Goal: Task Accomplishment & Management: Manage account settings

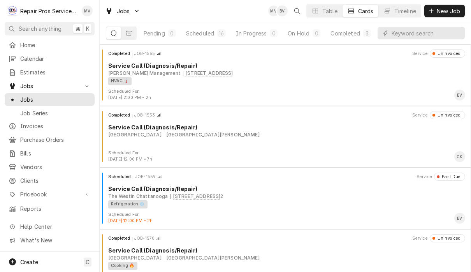
scroll to position [0, 48]
click at [350, 30] on div "Completed" at bounding box center [345, 33] width 29 height 8
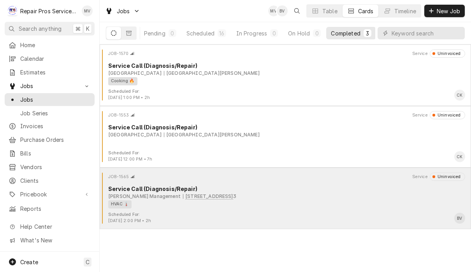
click at [368, 200] on div "HVAC 🌡️" at bounding box center [283, 204] width 351 height 8
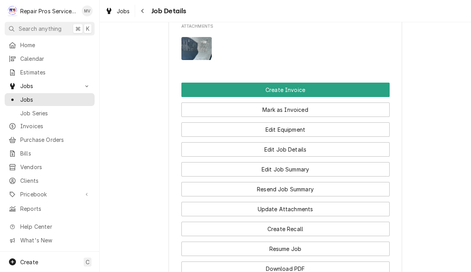
scroll to position [539, 0]
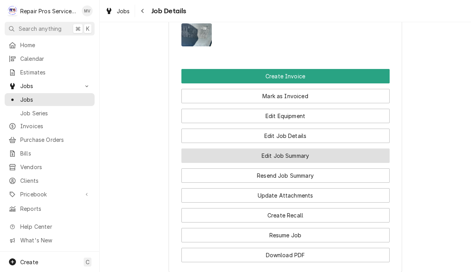
click at [334, 163] on button "Edit Job Summary" at bounding box center [285, 155] width 208 height 14
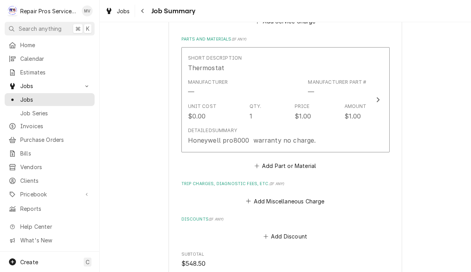
scroll to position [778, 0]
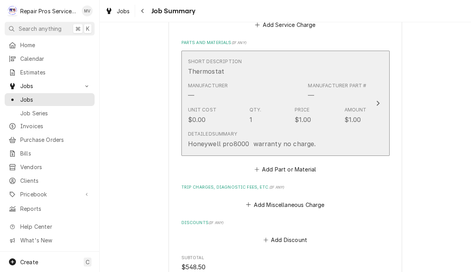
click at [374, 104] on div "Update Line Item" at bounding box center [378, 102] width 10 height 9
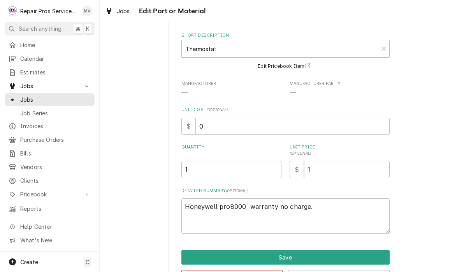
scroll to position [38, 0]
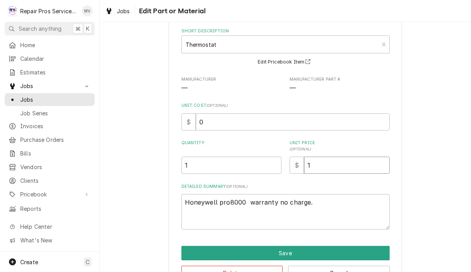
click at [339, 165] on input "1" at bounding box center [347, 164] width 86 height 17
type textarea "x"
type input "0"
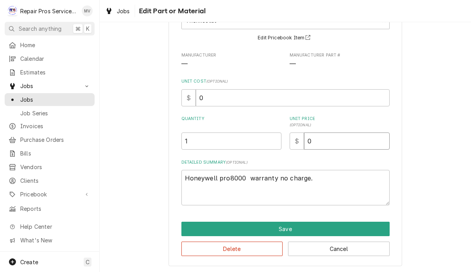
scroll to position [62, 0]
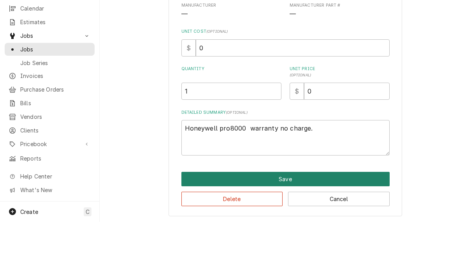
click at [344, 222] on button "Save" at bounding box center [285, 229] width 208 height 14
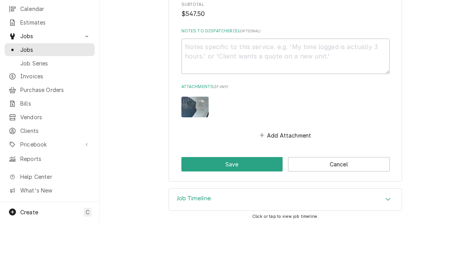
scroll to position [981, 0]
click at [246, 207] on button "Save" at bounding box center [232, 214] width 102 height 14
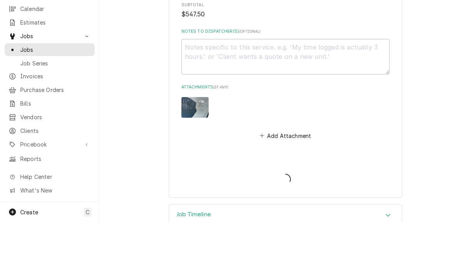
type textarea "x"
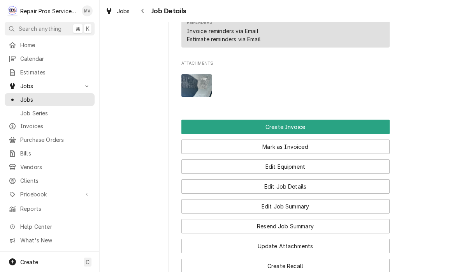
scroll to position [499, 0]
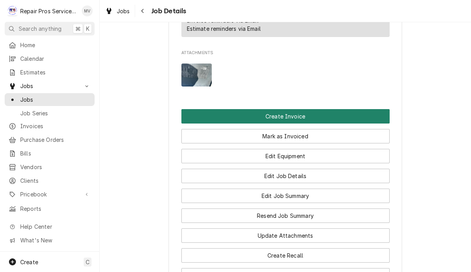
click at [361, 123] on button "Create Invoice" at bounding box center [285, 116] width 208 height 14
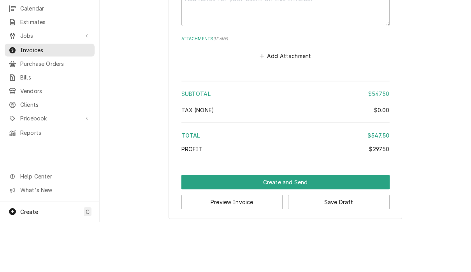
scroll to position [0, 0]
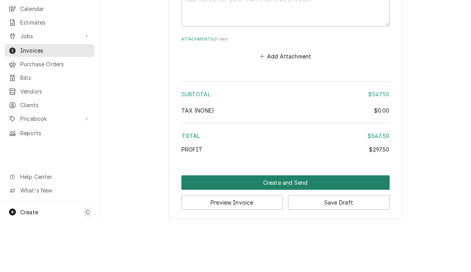
click at [331, 225] on button "Create and Send" at bounding box center [285, 232] width 208 height 14
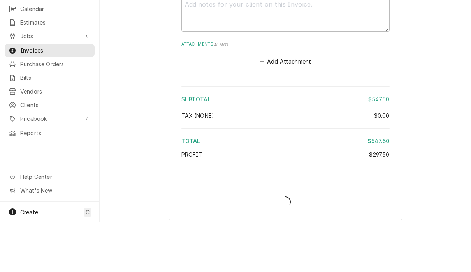
type textarea "x"
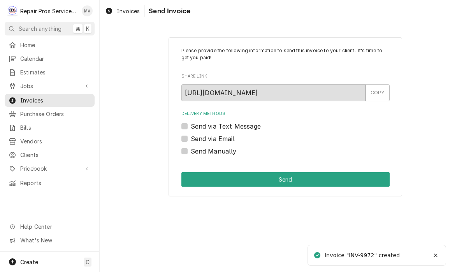
click at [229, 151] on label "Send Manually" at bounding box center [214, 150] width 46 height 9
click at [229, 151] on input "Send Manually" at bounding box center [295, 154] width 208 height 17
checkbox input "true"
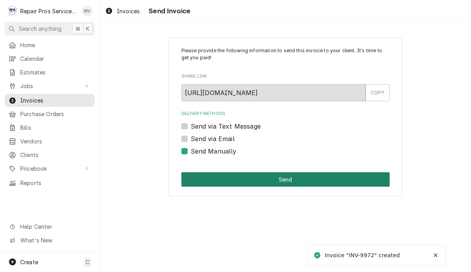
click at [308, 177] on button "Send" at bounding box center [285, 179] width 208 height 14
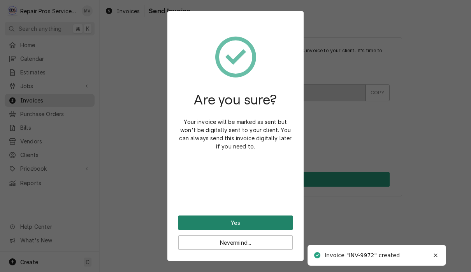
click at [271, 227] on button "Yes" at bounding box center [235, 222] width 114 height 14
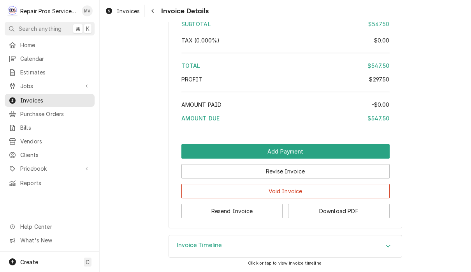
scroll to position [1412, 0]
click at [253, 212] on button "Resend Invoice" at bounding box center [232, 211] width 102 height 14
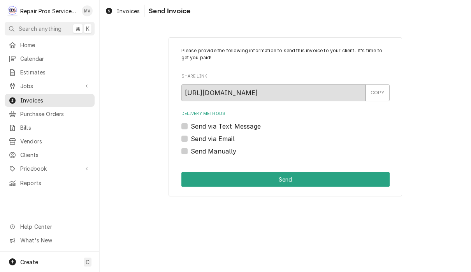
click at [234, 136] on label "Send via Email" at bounding box center [213, 138] width 44 height 9
click at [234, 136] on input "Send via Email" at bounding box center [295, 142] width 208 height 17
checkbox input "true"
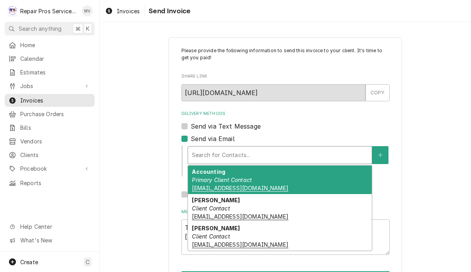
click at [318, 182] on div "Accounting Primary Client Contact khcle10@msn.com" at bounding box center [280, 179] width 184 height 28
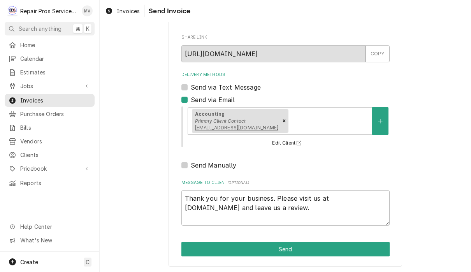
scroll to position [39, 0]
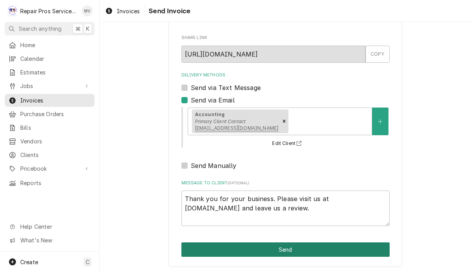
click at [344, 248] on button "Send" at bounding box center [285, 249] width 208 height 14
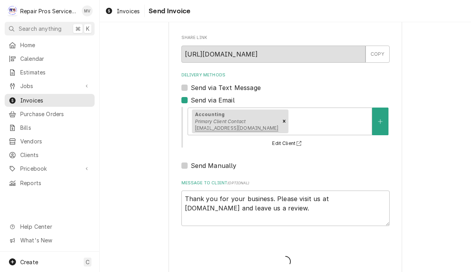
type textarea "x"
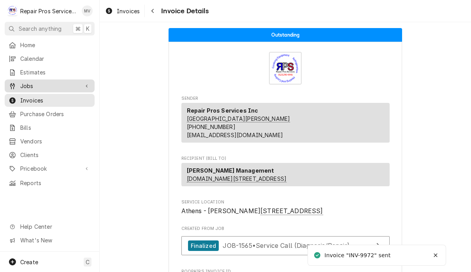
click at [35, 84] on span "Jobs" at bounding box center [49, 86] width 59 height 8
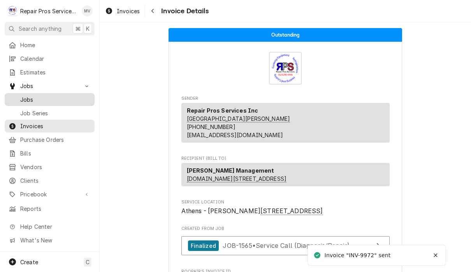
click at [50, 96] on span "Jobs" at bounding box center [55, 99] width 70 height 8
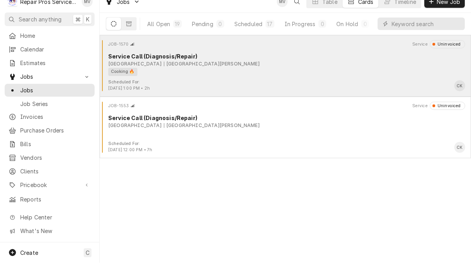
click at [372, 70] on div "Marriott Downtown Chattanooga Two Carter St, Chattanooga, TN 37402" at bounding box center [286, 73] width 357 height 7
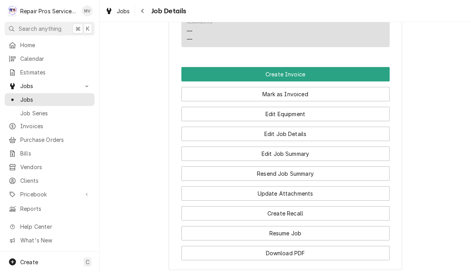
scroll to position [520, 0]
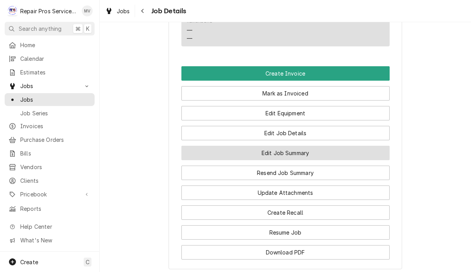
click at [318, 146] on button "Edit Job Summary" at bounding box center [285, 153] width 208 height 14
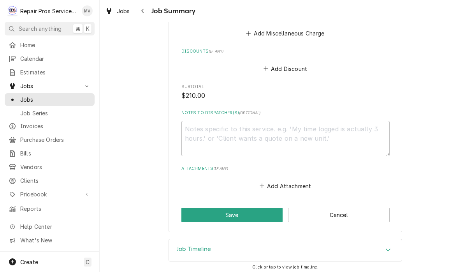
scroll to position [711, 0]
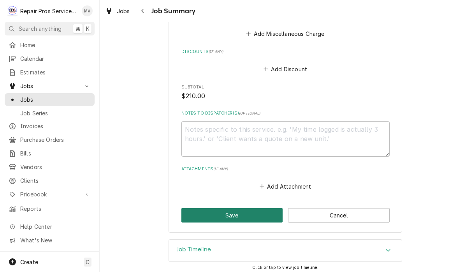
click at [252, 210] on button "Save" at bounding box center [232, 215] width 102 height 14
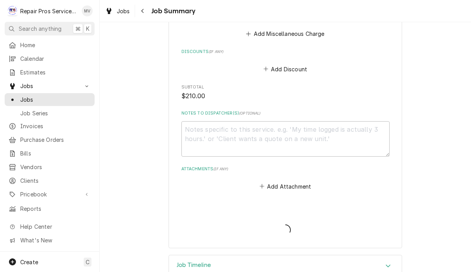
type textarea "x"
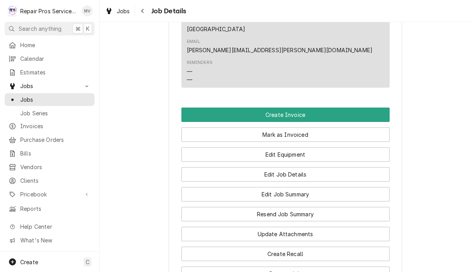
scroll to position [488, 0]
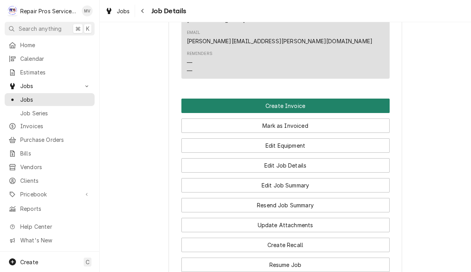
click at [327, 98] on button "Create Invoice" at bounding box center [285, 105] width 208 height 14
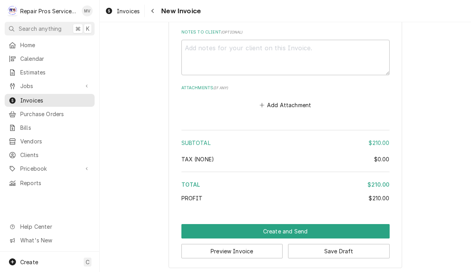
scroll to position [1124, 0]
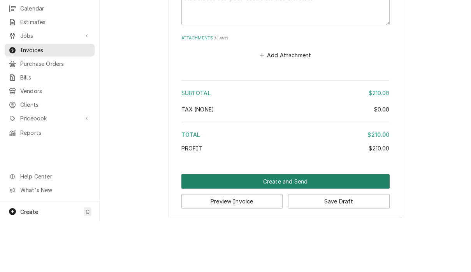
click at [300, 224] on button "Create and Send" at bounding box center [285, 231] width 208 height 14
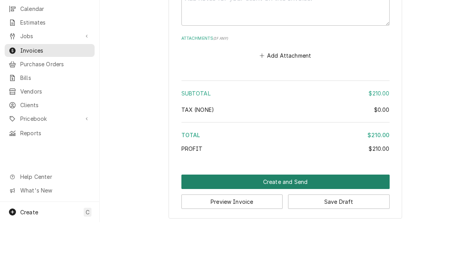
scroll to position [1119, 0]
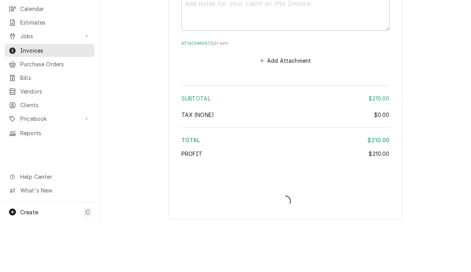
type textarea "x"
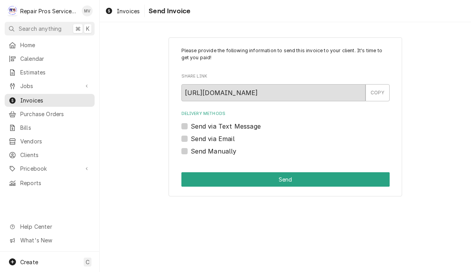
click at [227, 152] on label "Send Manually" at bounding box center [214, 150] width 46 height 9
click at [227, 152] on input "Send Manually" at bounding box center [295, 154] width 208 height 17
checkbox input "true"
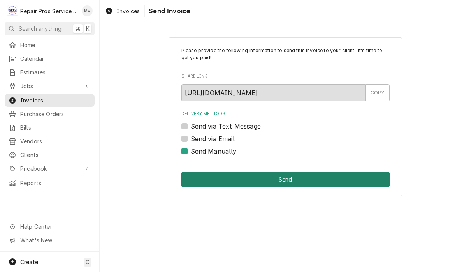
click at [300, 176] on button "Send" at bounding box center [285, 179] width 208 height 14
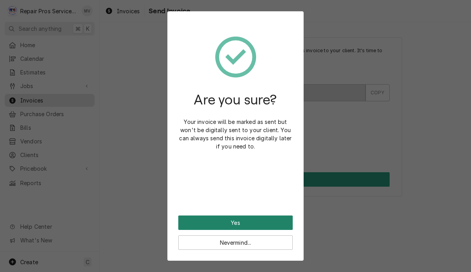
click at [270, 221] on button "Yes" at bounding box center [235, 222] width 114 height 14
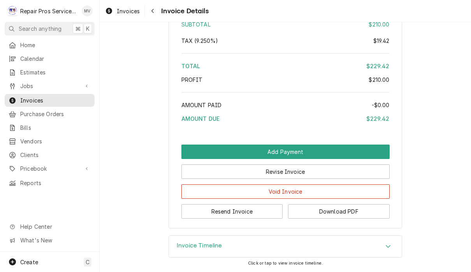
scroll to position [1174, 0]
click at [265, 216] on button "Resend Invoice" at bounding box center [232, 211] width 102 height 14
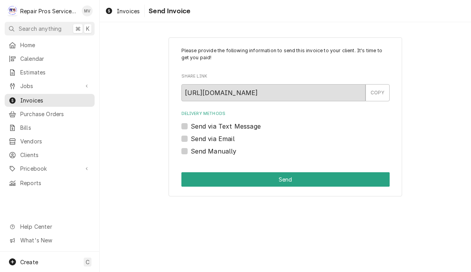
click at [224, 139] on label "Send via Email" at bounding box center [213, 138] width 44 height 9
click at [224, 139] on input "Send via Email" at bounding box center [295, 142] width 208 height 17
checkbox input "true"
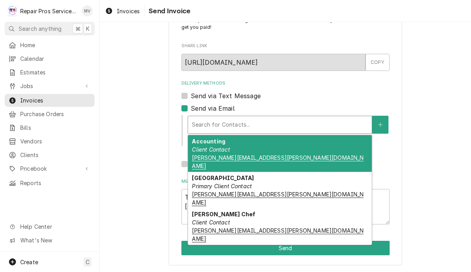
scroll to position [30, 0]
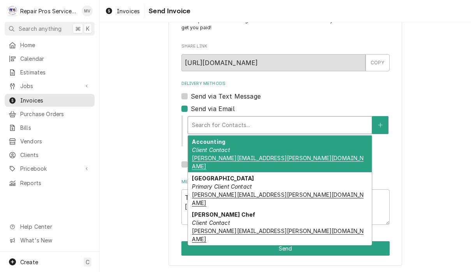
click at [323, 153] on div "Accounting Client Contact cameron.kennedy@marriottchattanooga.com" at bounding box center [280, 153] width 184 height 37
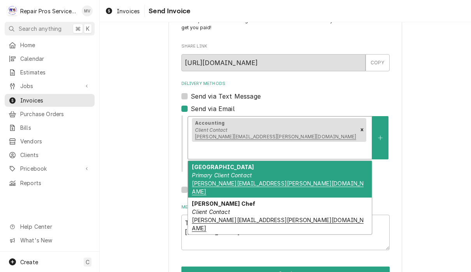
click at [334, 161] on div "Marriott Chattanooga Primary Client Contact jason.raynor@marriottchattanooga.com" at bounding box center [280, 179] width 184 height 37
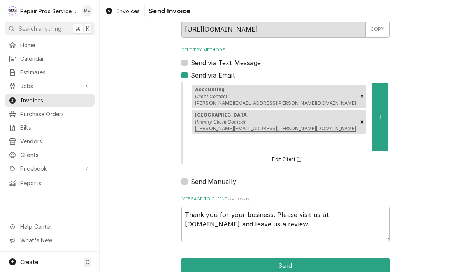
scroll to position [63, 0]
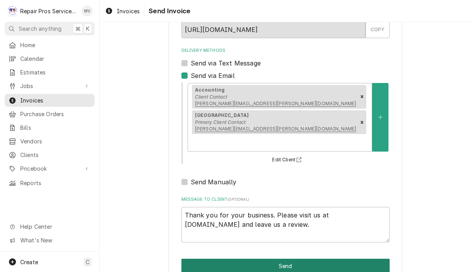
click at [314, 258] on button "Send" at bounding box center [285, 265] width 208 height 14
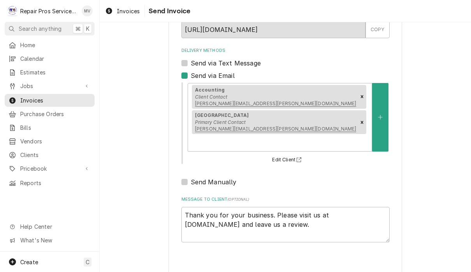
type textarea "x"
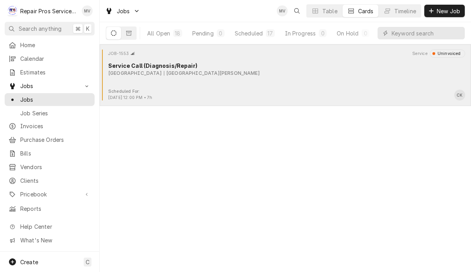
click at [351, 83] on div "JOB-1553 Service Uninvoiced Service Call (Diagnosis/Repair) Marriott Downtown C…" at bounding box center [285, 68] width 365 height 39
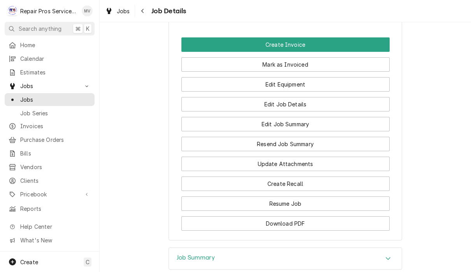
scroll to position [624, 0]
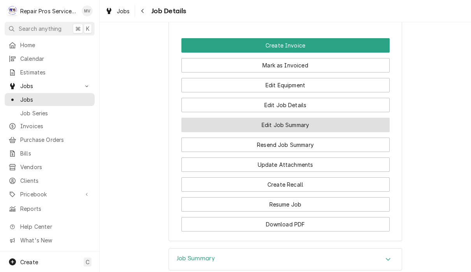
click at [330, 118] on button "Edit Job Summary" at bounding box center [285, 125] width 208 height 14
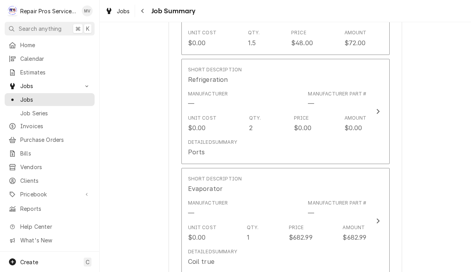
scroll to position [526, 0]
click at [460, 39] on div "Marriott Downtown Chattanooga Two Carter St, Chattanooga, TN 37402 Please provi…" at bounding box center [285, 240] width 371 height 1472
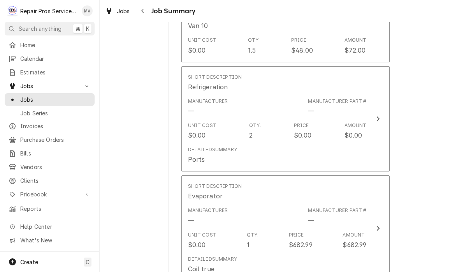
scroll to position [519, 0]
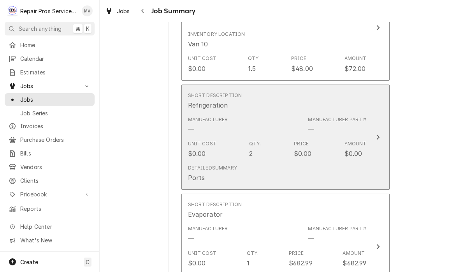
click at [380, 134] on div "Update Line Item" at bounding box center [378, 136] width 10 height 9
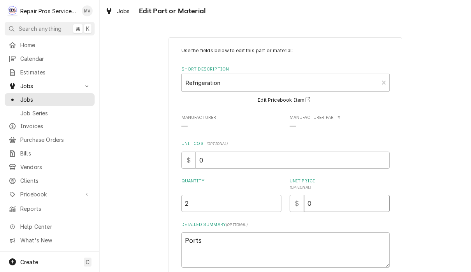
click at [328, 202] on input "0" at bounding box center [347, 203] width 86 height 17
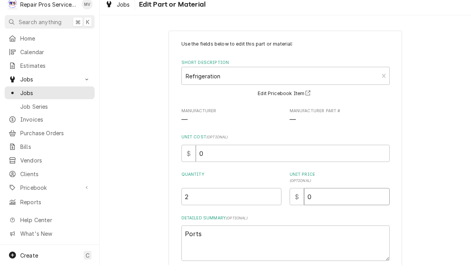
type textarea "x"
type input "2"
type textarea "x"
type input "25"
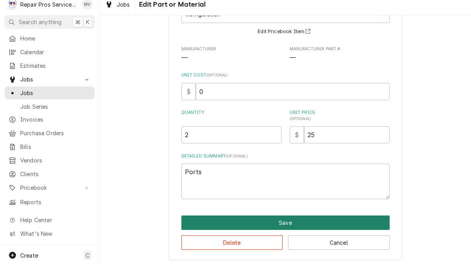
click at [318, 222] on button "Save" at bounding box center [285, 229] width 208 height 14
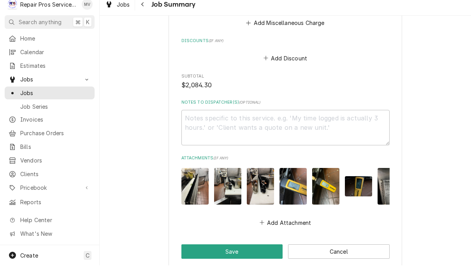
scroll to position [1222, 0]
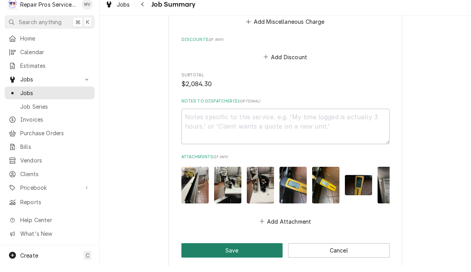
click at [249, 250] on button "Save" at bounding box center [232, 256] width 102 height 14
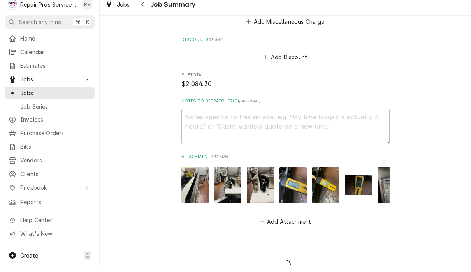
type textarea "x"
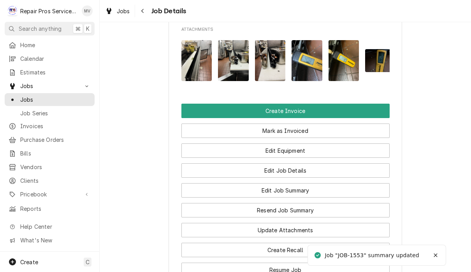
scroll to position [539, 0]
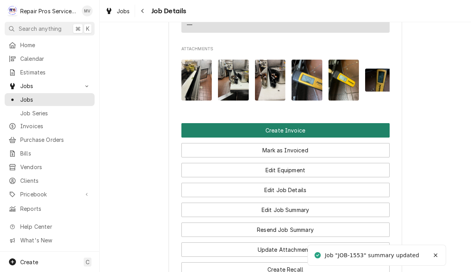
click at [317, 123] on button "Create Invoice" at bounding box center [285, 130] width 208 height 14
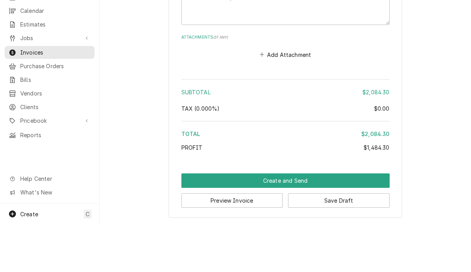
scroll to position [0, 0]
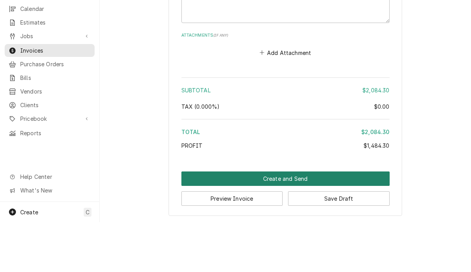
click at [288, 221] on button "Create and Send" at bounding box center [285, 228] width 208 height 14
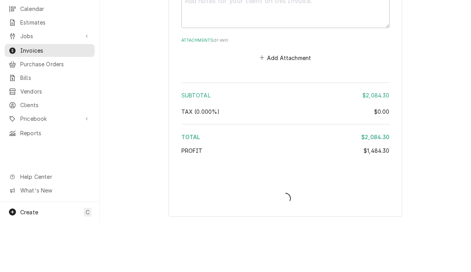
type textarea "x"
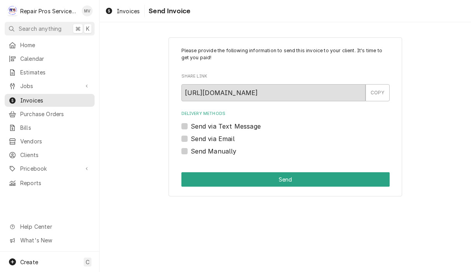
click at [220, 154] on label "Send Manually" at bounding box center [214, 150] width 46 height 9
click at [220, 154] on input "Send Manually" at bounding box center [295, 154] width 208 height 17
checkbox input "true"
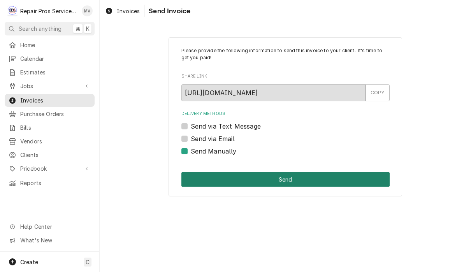
click at [301, 180] on button "Send" at bounding box center [285, 179] width 208 height 14
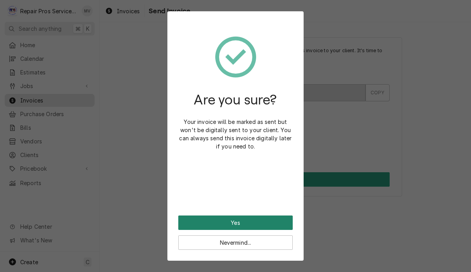
click at [259, 219] on button "Yes" at bounding box center [235, 222] width 114 height 14
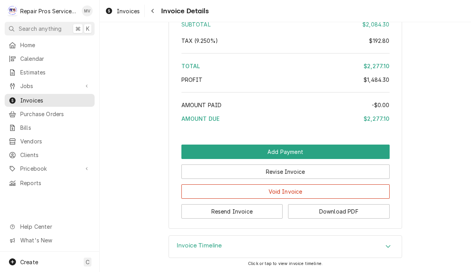
scroll to position [1761, 0]
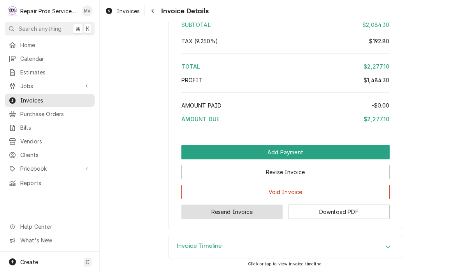
click at [252, 213] on button "Resend Invoice" at bounding box center [232, 211] width 102 height 14
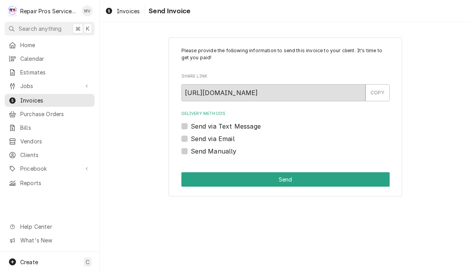
click at [227, 141] on label "Send via Email" at bounding box center [213, 138] width 44 height 9
click at [227, 141] on input "Send via Email" at bounding box center [295, 142] width 208 height 17
checkbox input "true"
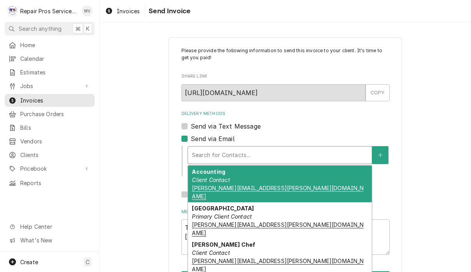
click at [289, 180] on div "Accounting Client Contact [PERSON_NAME][EMAIL_ADDRESS][PERSON_NAME][DOMAIN_NAME]" at bounding box center [280, 183] width 184 height 37
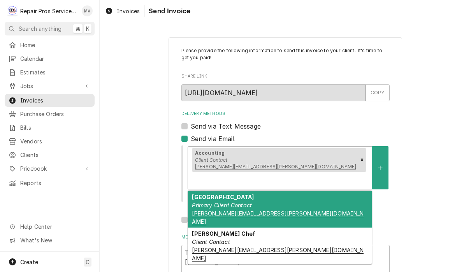
click at [303, 191] on div "[GEOGRAPHIC_DATA] Primary Client Contact [PERSON_NAME][EMAIL_ADDRESS][PERSON_NA…" at bounding box center [280, 209] width 184 height 37
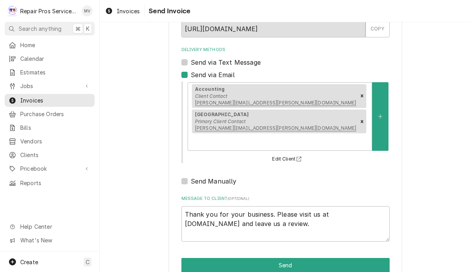
scroll to position [63, 0]
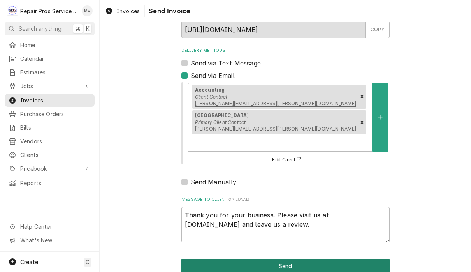
click at [334, 258] on button "Send" at bounding box center [285, 265] width 208 height 14
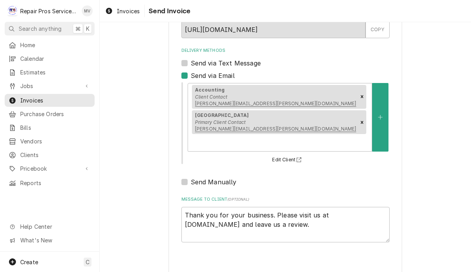
type textarea "x"
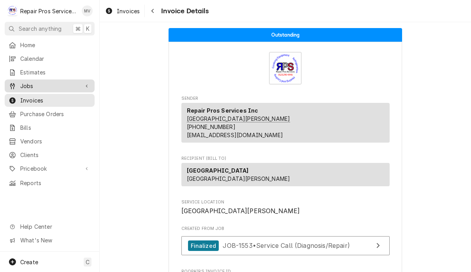
click at [28, 85] on span "Jobs" at bounding box center [49, 86] width 59 height 8
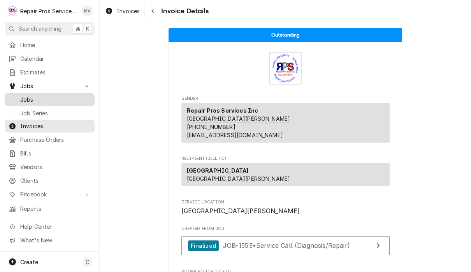
click at [28, 95] on span "Jobs" at bounding box center [55, 99] width 70 height 8
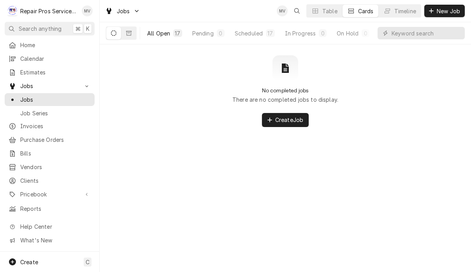
click at [164, 37] on button "All Open 17" at bounding box center [164, 33] width 44 height 12
